Goal: Transaction & Acquisition: Purchase product/service

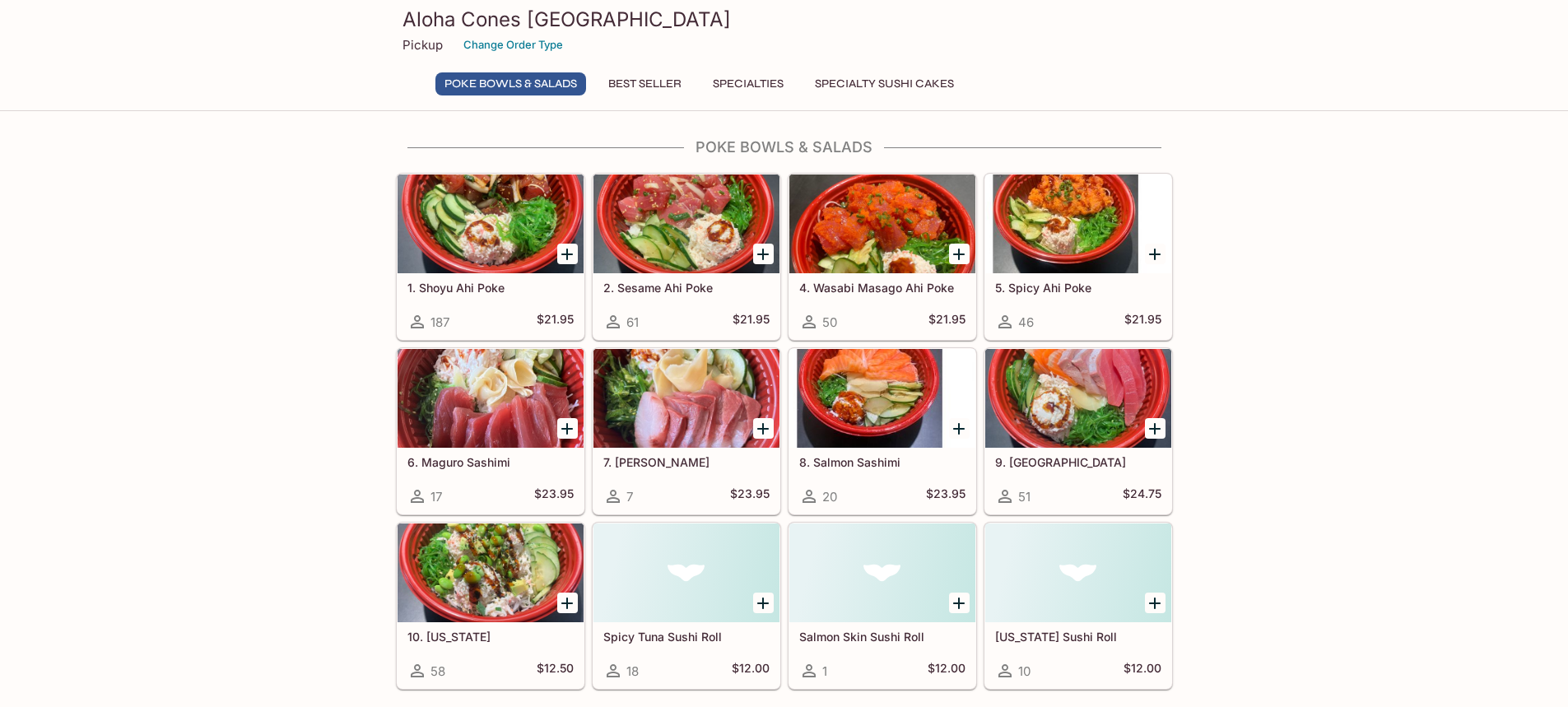
click at [775, 251] on icon "Add 4. Wasabi Masago Ahi Poke" at bounding box center [959, 254] width 20 height 20
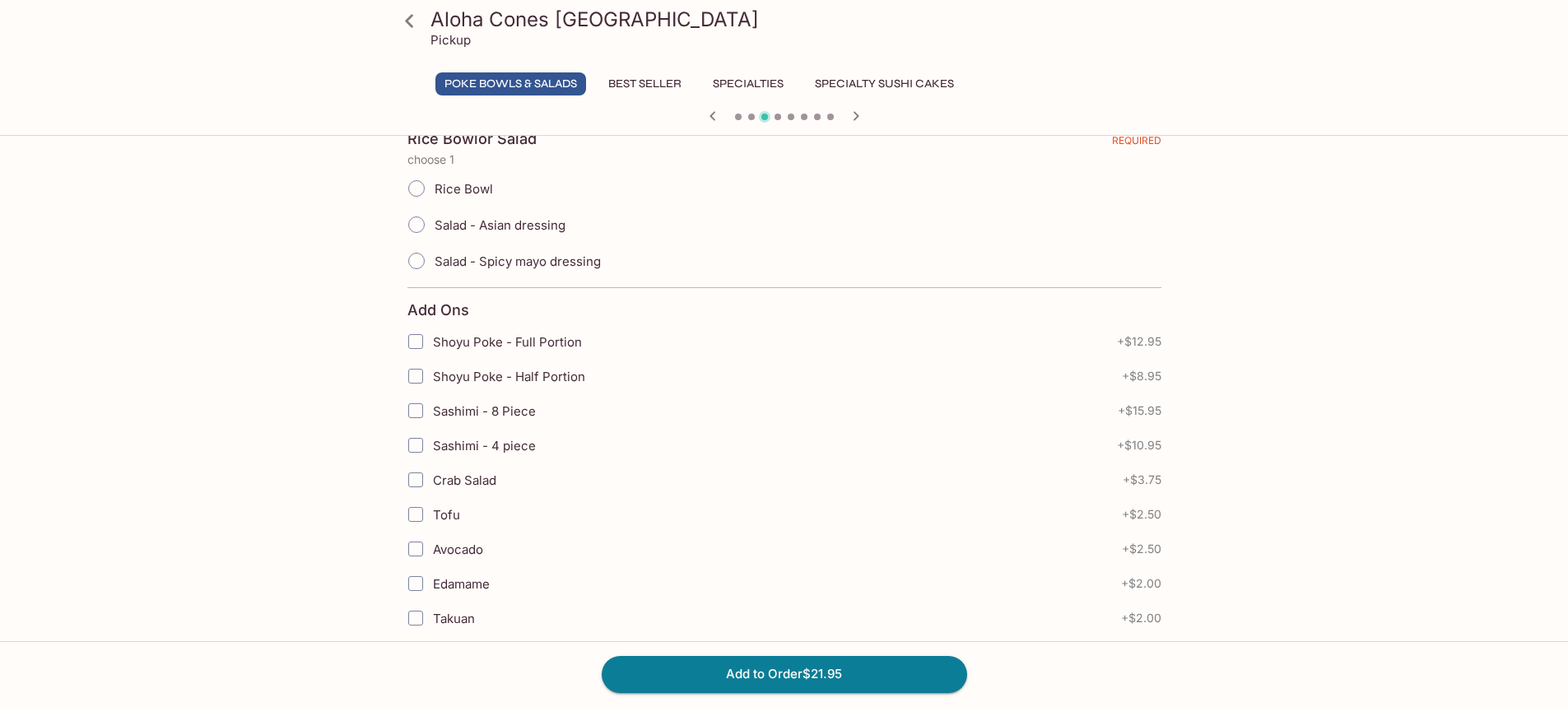
scroll to position [411, 0]
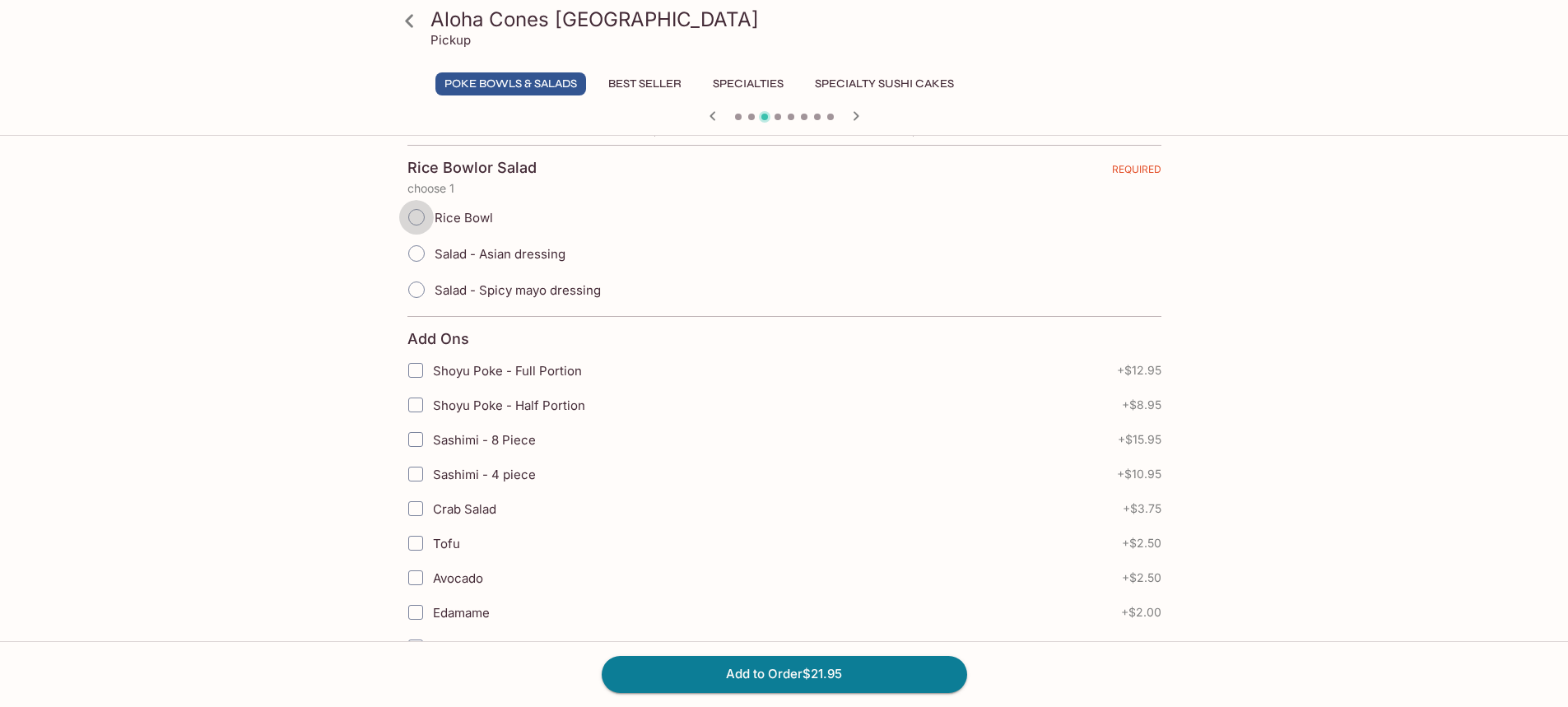
click at [417, 220] on input "Rice Bowl" at bounding box center [417, 217] width 35 height 35
radio input "true"
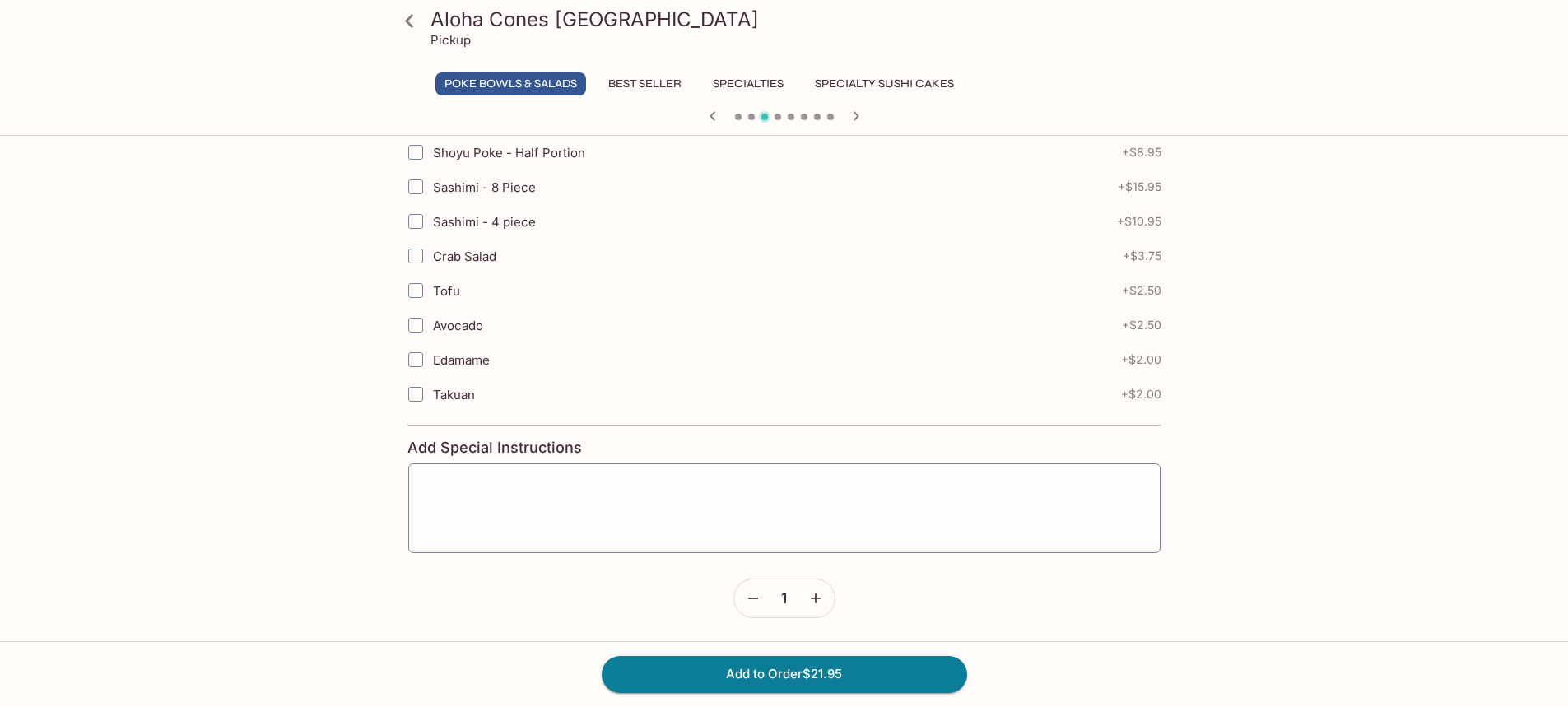
scroll to position [665, 0]
click at [786, 671] on button "Add to Order $21.95" at bounding box center [784, 674] width 366 height 36
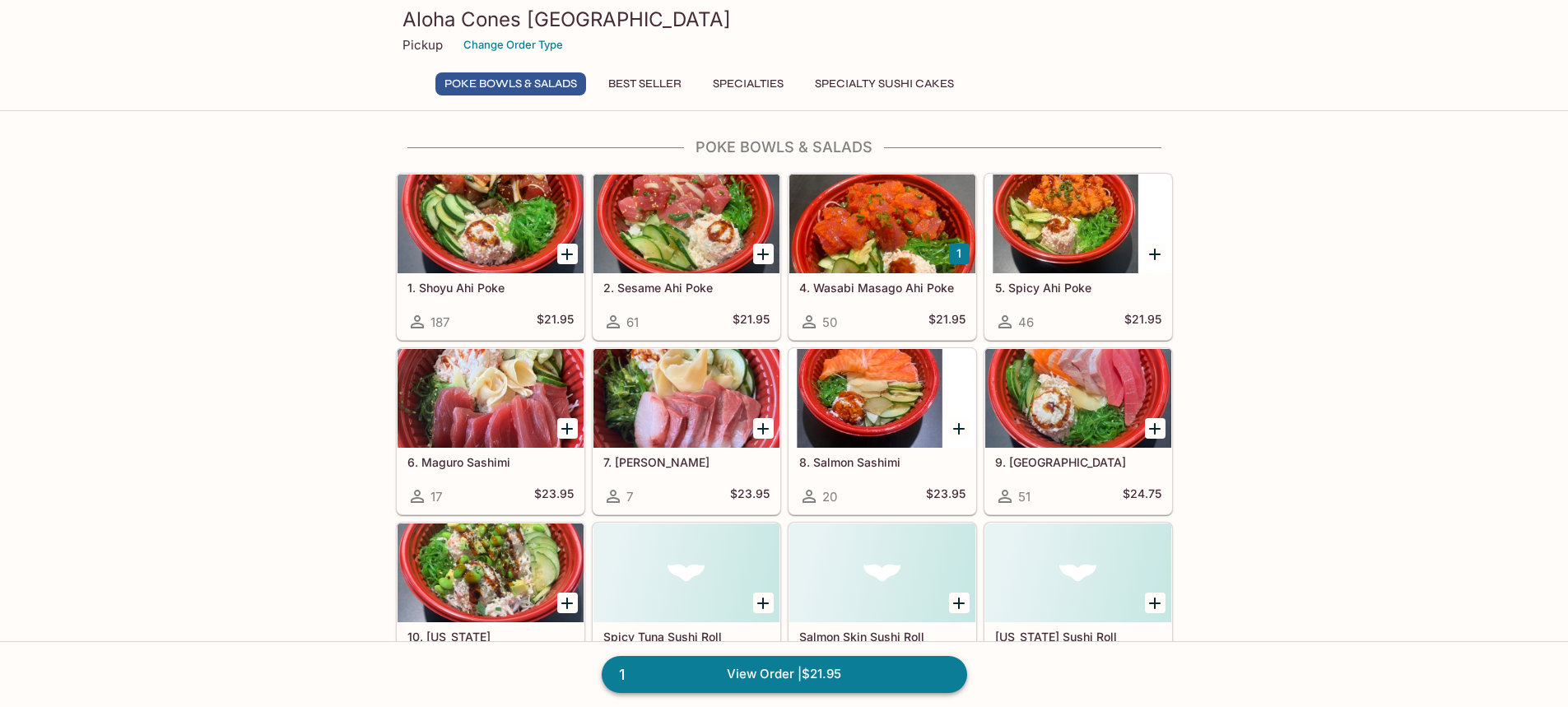
click at [754, 668] on link "1 View Order | $21.95" at bounding box center [784, 674] width 366 height 36
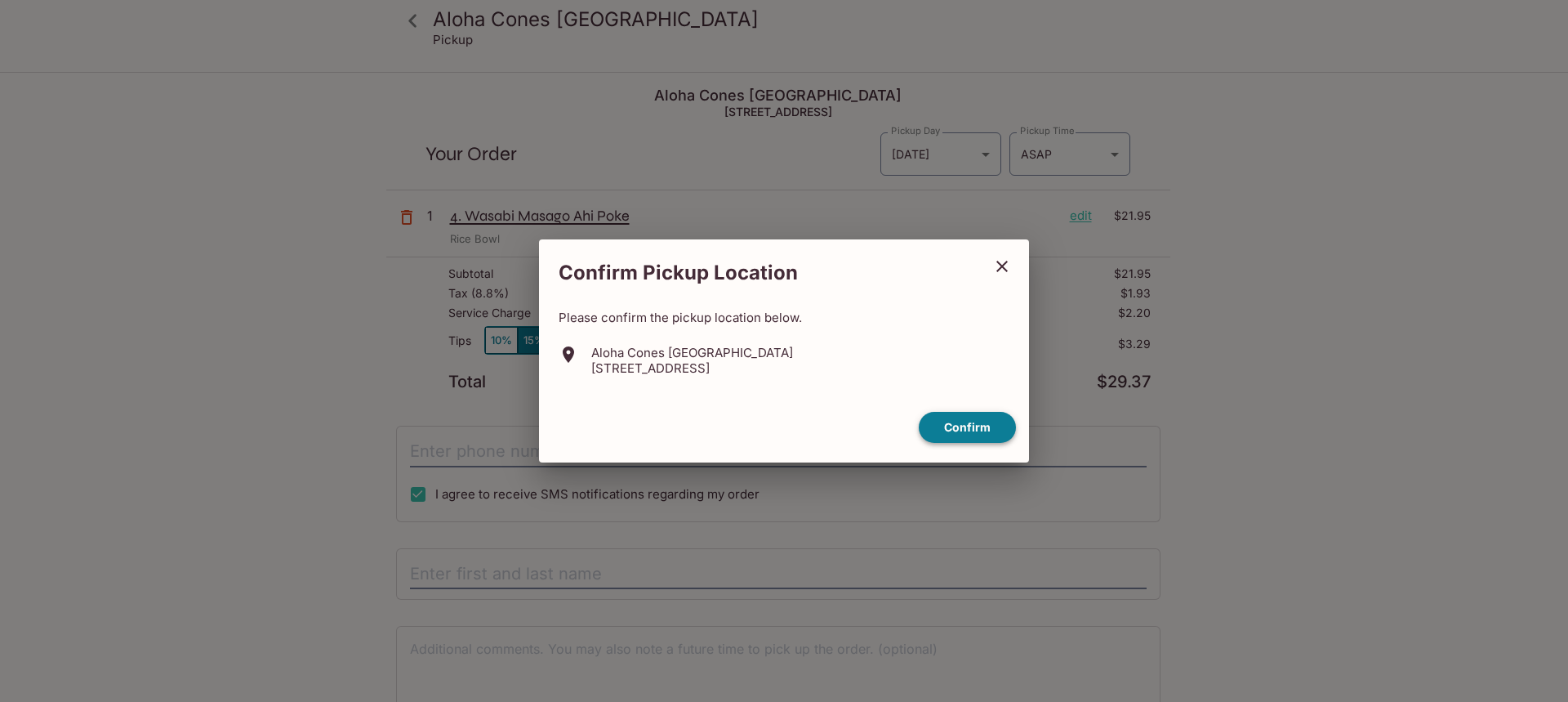
click at [960, 421] on button "Confirm" at bounding box center [967, 427] width 97 height 32
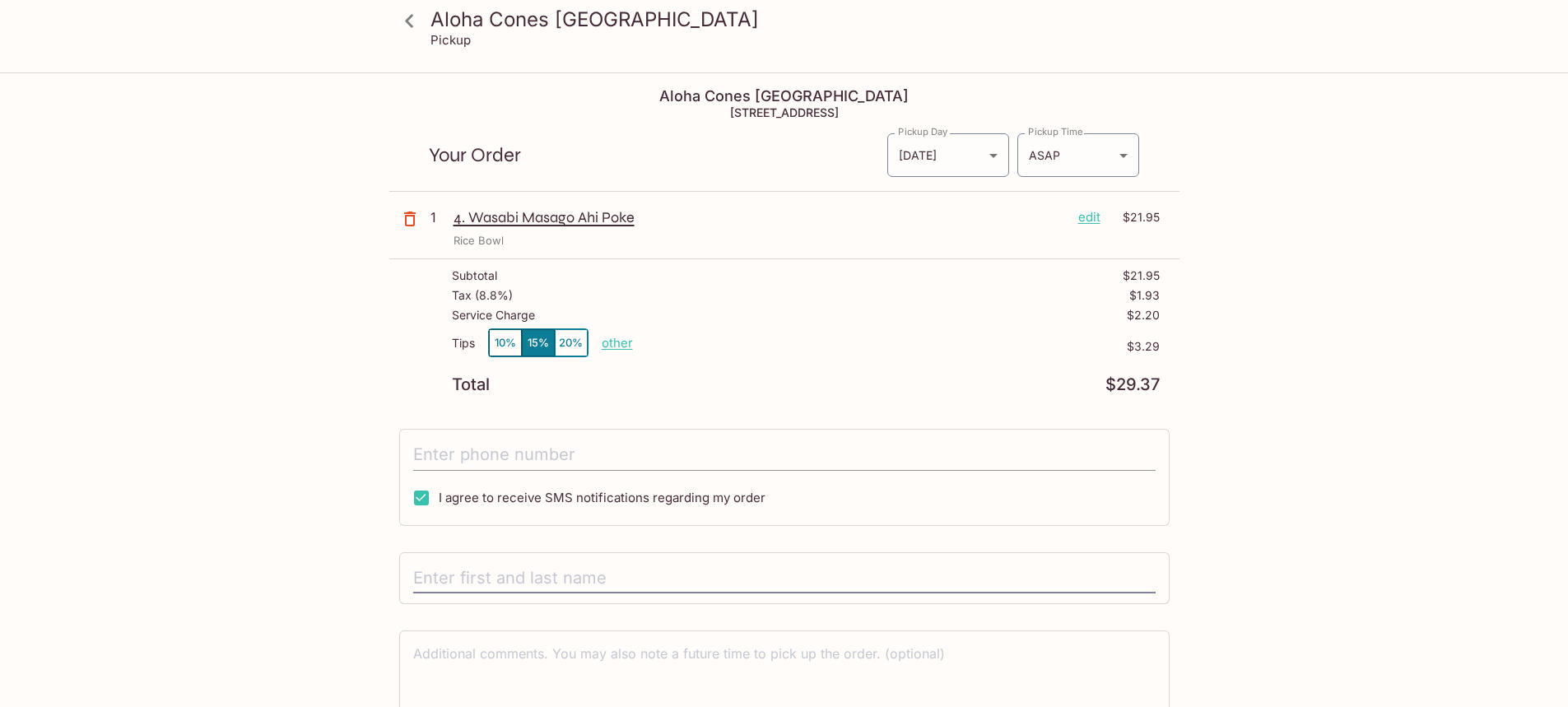
click at [419, 454] on input "tel" at bounding box center [784, 455] width 742 height 31
type input "(650) 208-3946"
click at [271, 530] on div "Aloha Cones Denver Pickup Aloha Cones Denver 601 North Broadway Suite 125, Denv…" at bounding box center [785, 428] width 1054 height 709
click at [456, 575] on input "text" at bounding box center [784, 579] width 742 height 31
type input "Sarah Belstock"
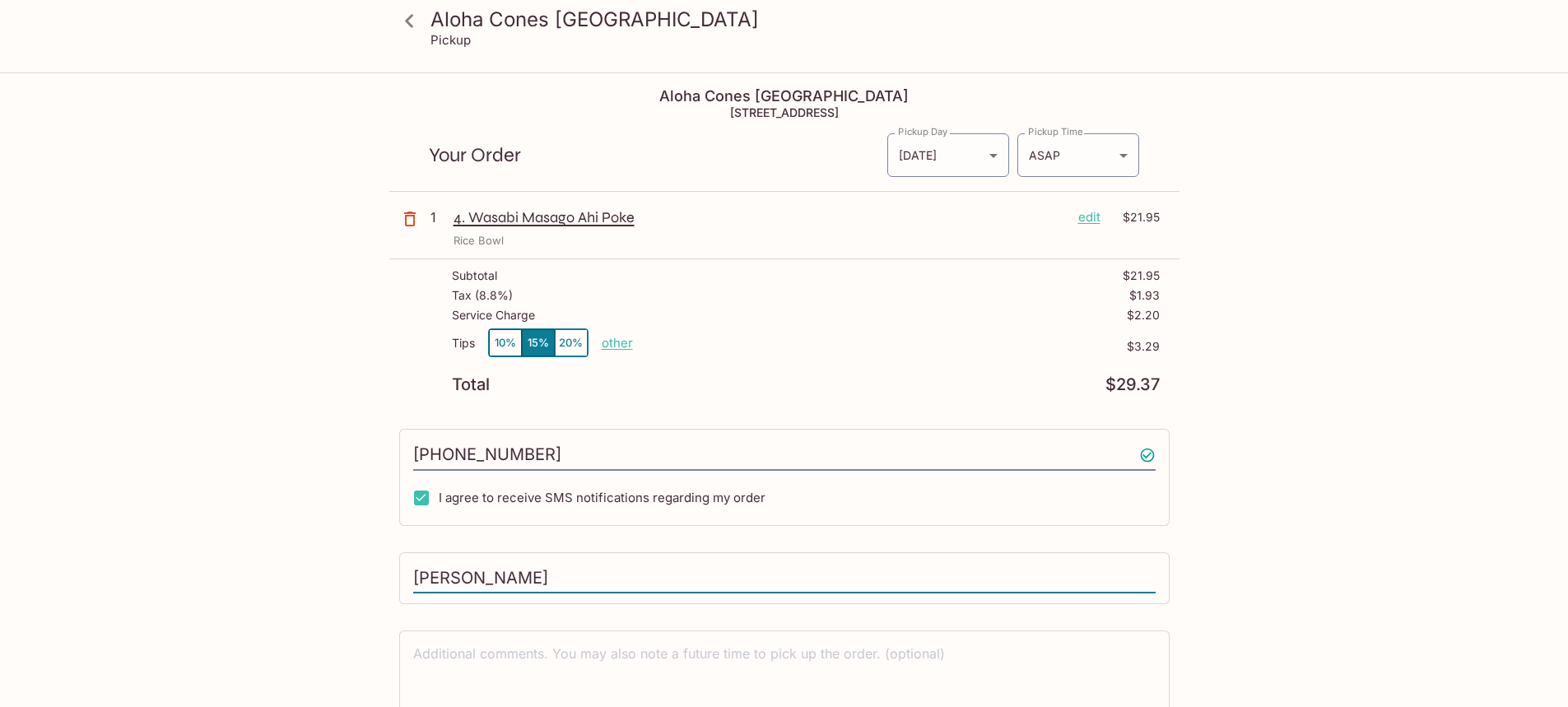
click at [269, 386] on div "Aloha Cones Denver Pickup Aloha Cones Denver 601 North Broadway Suite 125, Denv…" at bounding box center [785, 428] width 1054 height 709
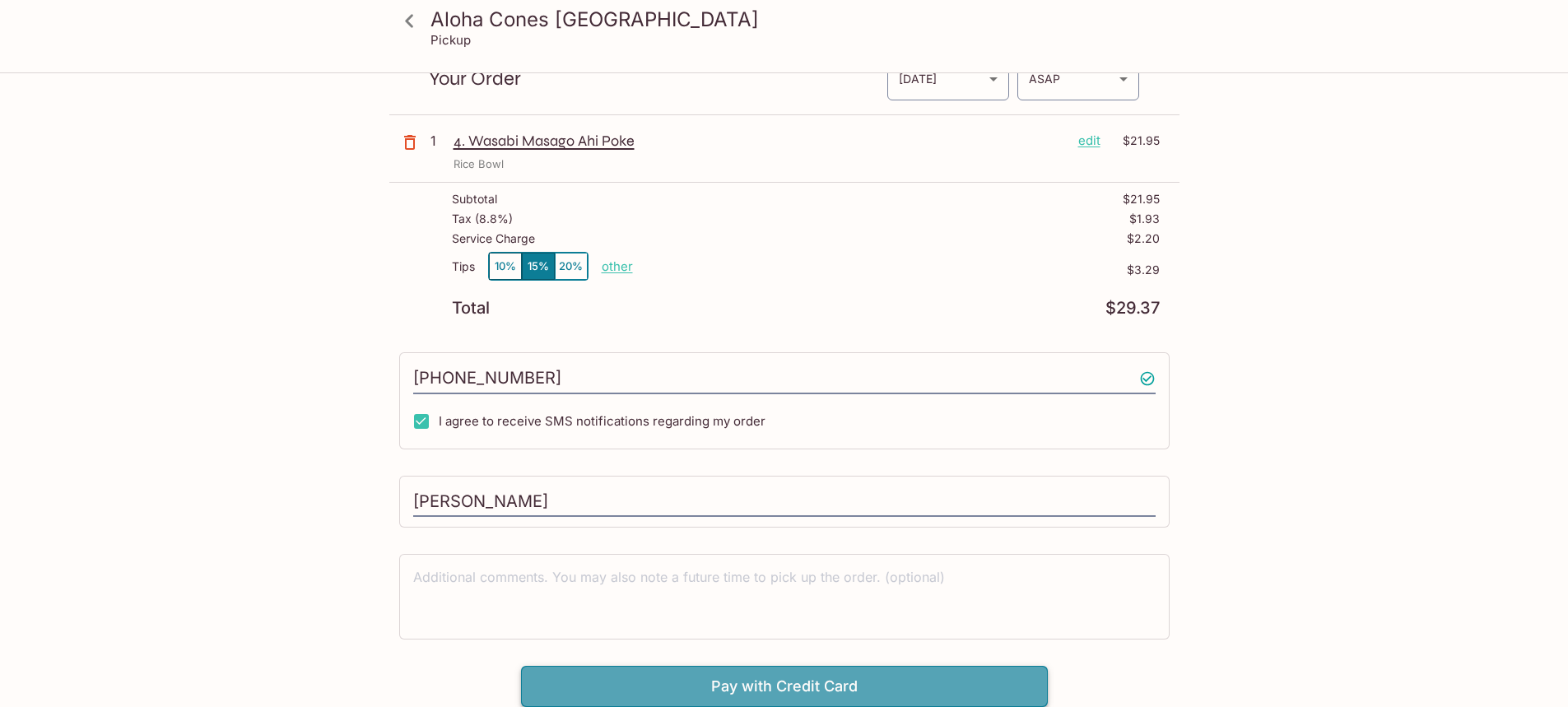
click at [826, 680] on button "Pay with Credit Card" at bounding box center [785, 685] width 527 height 41
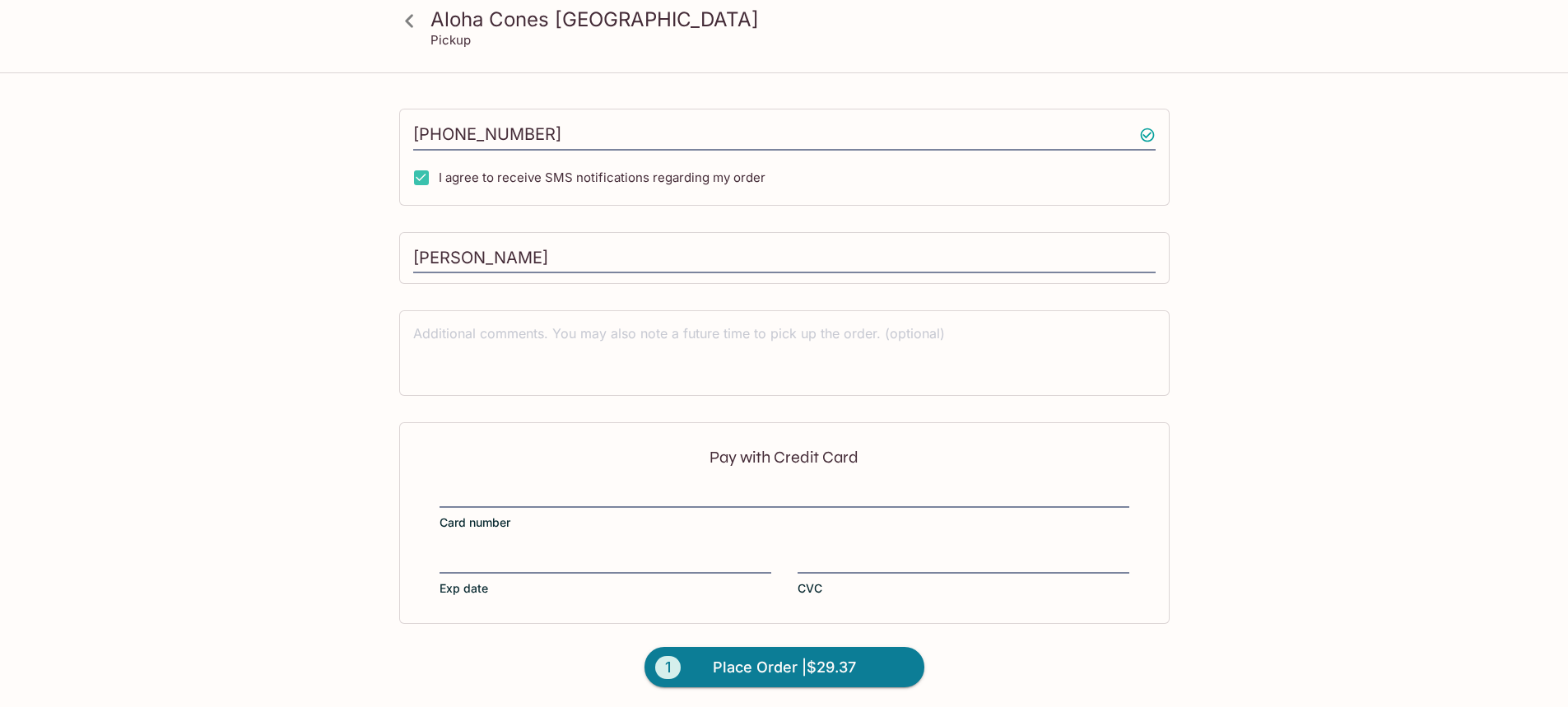
scroll to position [323, 0]
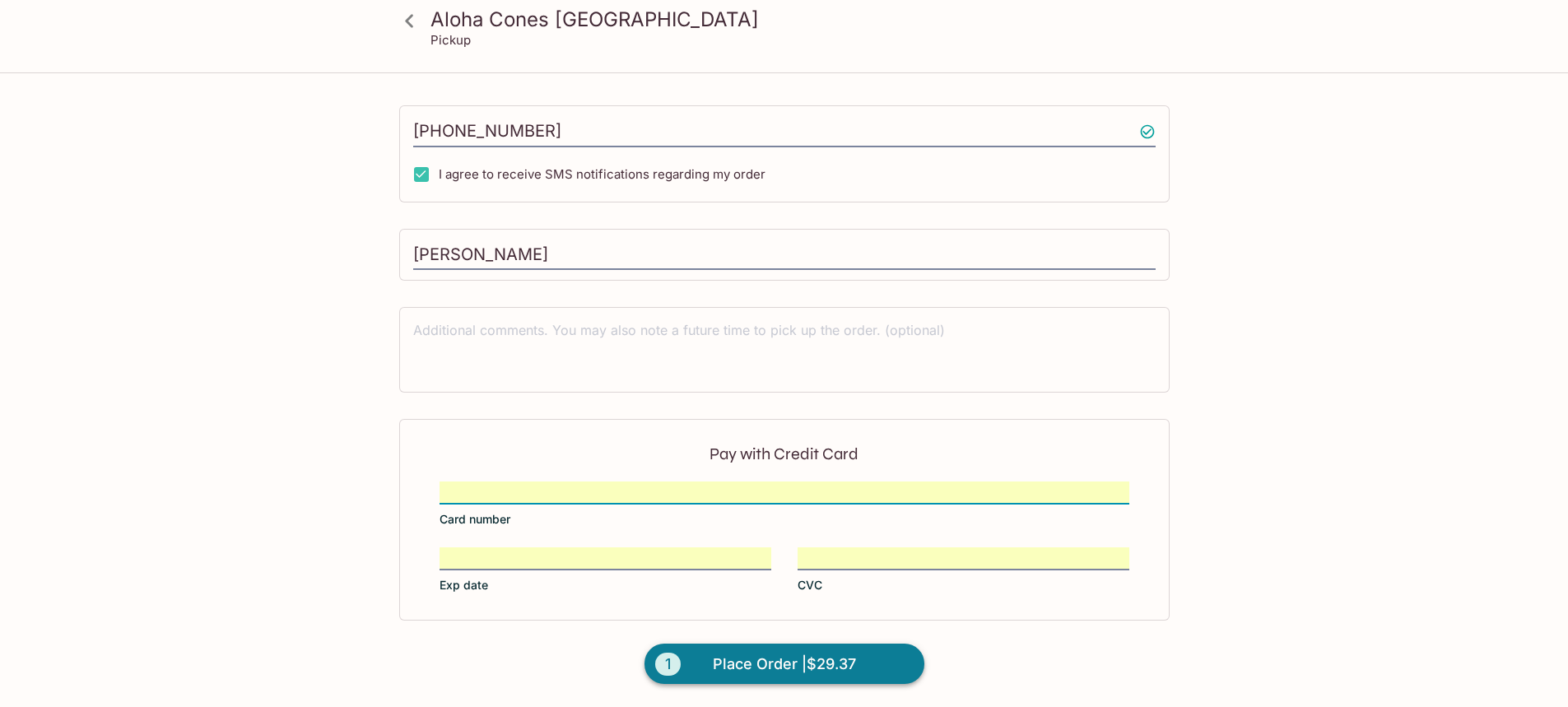
click at [774, 660] on span "Place Order | $29.37" at bounding box center [784, 663] width 143 height 26
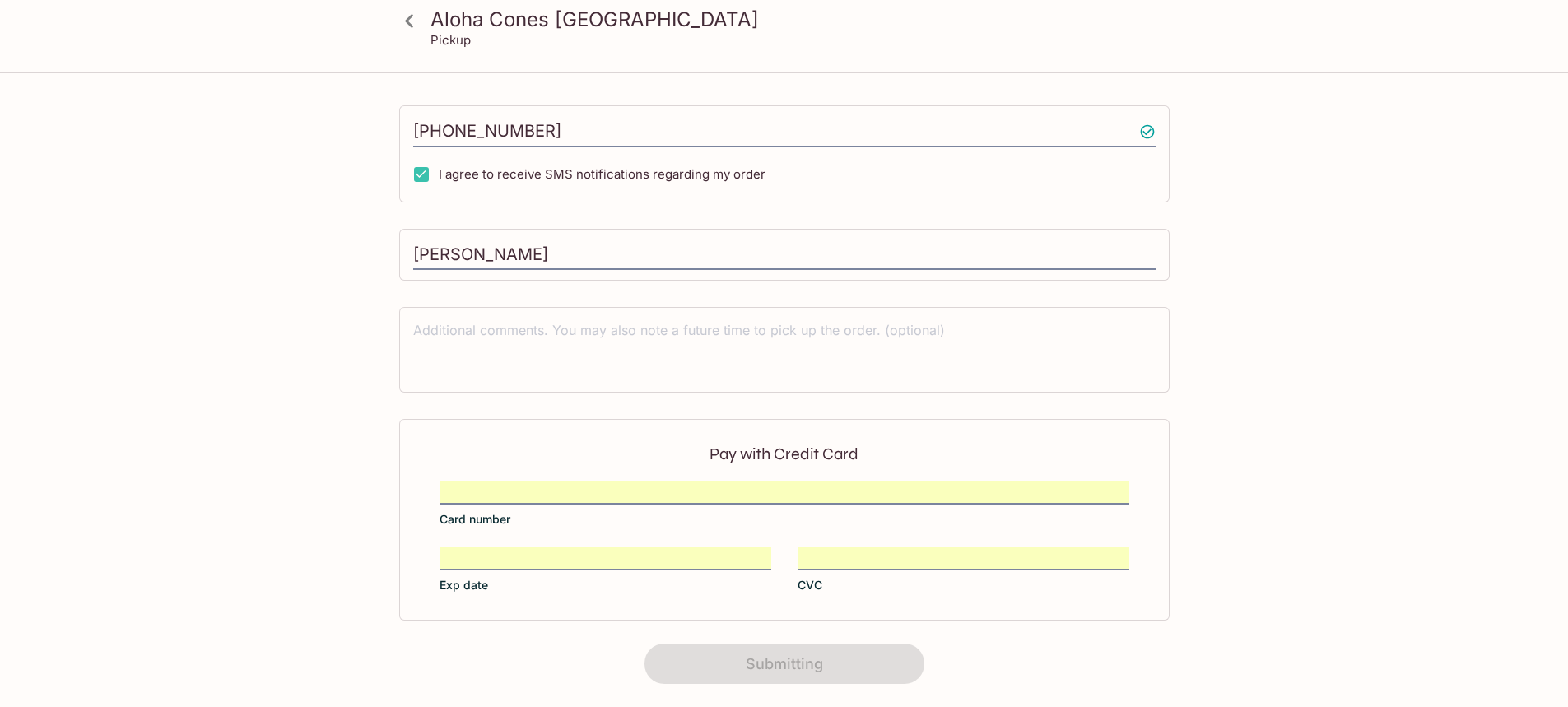
scroll to position [250, 0]
